Goal: Unclear

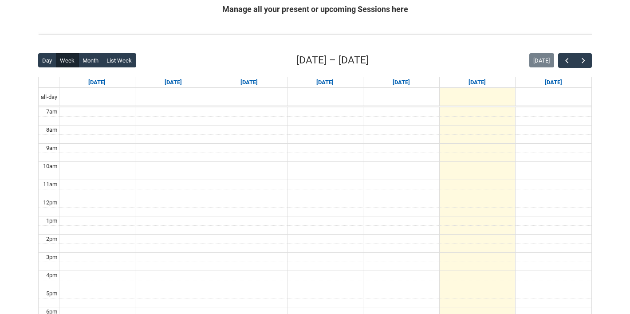
scroll to position [193, 0]
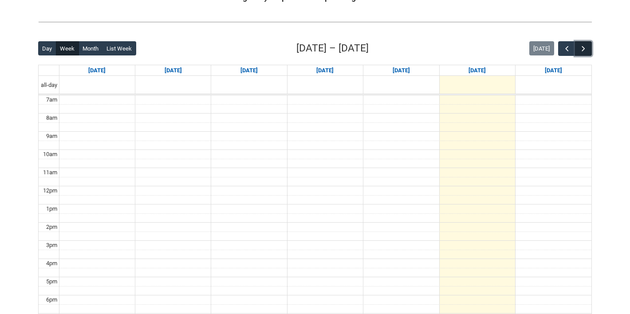
click at [583, 44] on span "button" at bounding box center [583, 48] width 9 height 9
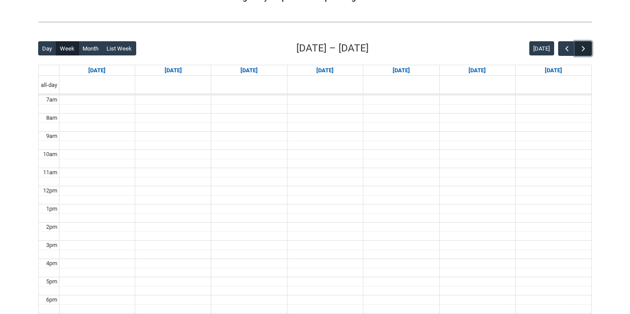
click at [583, 44] on span "button" at bounding box center [583, 48] width 9 height 9
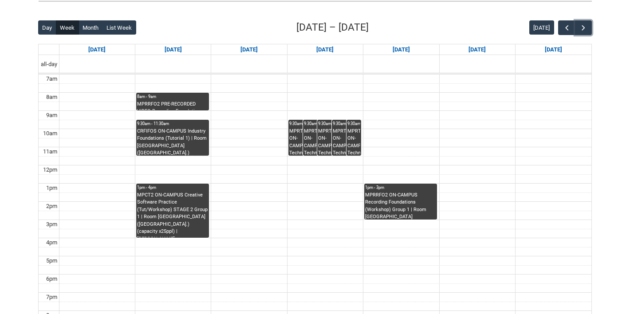
scroll to position [217, 0]
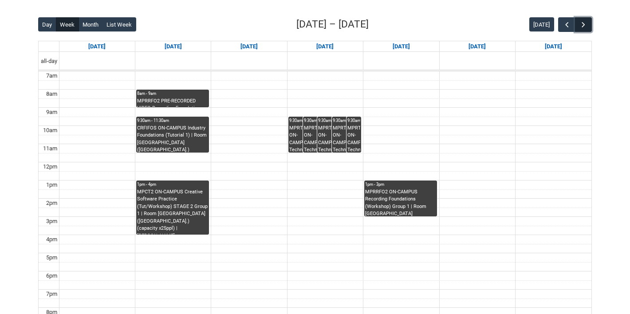
click at [582, 21] on span "button" at bounding box center [583, 24] width 9 height 9
click at [570, 21] on span "button" at bounding box center [567, 24] width 9 height 9
click at [571, 24] on button "button" at bounding box center [566, 24] width 17 height 15
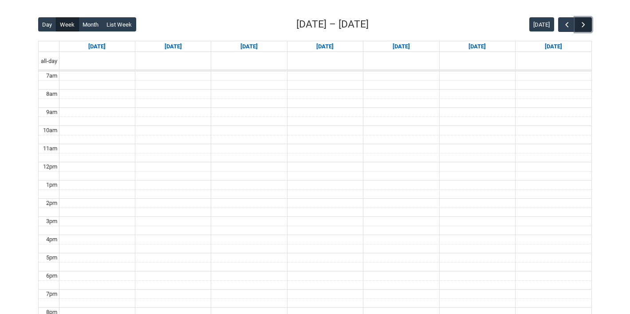
click at [582, 24] on span "button" at bounding box center [583, 24] width 9 height 9
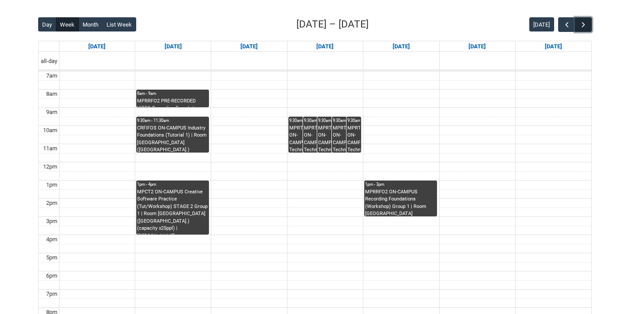
click at [582, 24] on span "button" at bounding box center [583, 24] width 9 height 9
click at [566, 24] on span "button" at bounding box center [567, 24] width 9 height 9
click at [578, 24] on button "button" at bounding box center [583, 24] width 17 height 15
click at [590, 26] on button "button" at bounding box center [583, 24] width 17 height 15
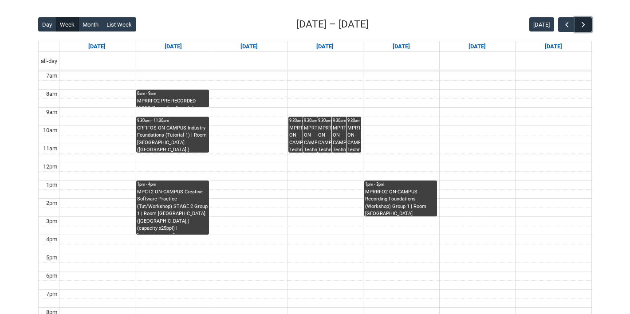
click at [586, 27] on span "button" at bounding box center [583, 24] width 9 height 9
click at [573, 24] on button "button" at bounding box center [566, 24] width 17 height 15
